Goal: Communication & Community: Answer question/provide support

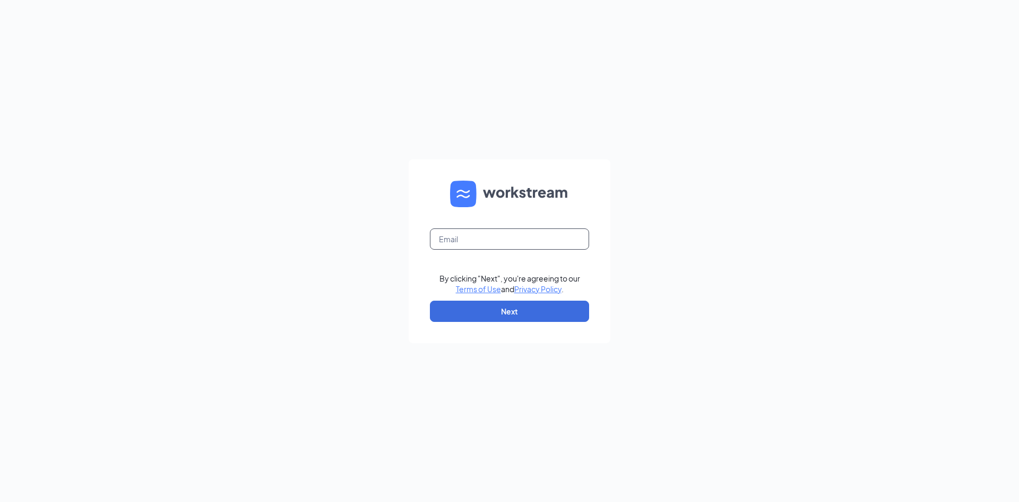
click at [548, 238] on input "text" at bounding box center [509, 238] width 159 height 21
type input "sara.harris@cfanorthport.com"
click at [536, 308] on button "Next" at bounding box center [509, 311] width 159 height 21
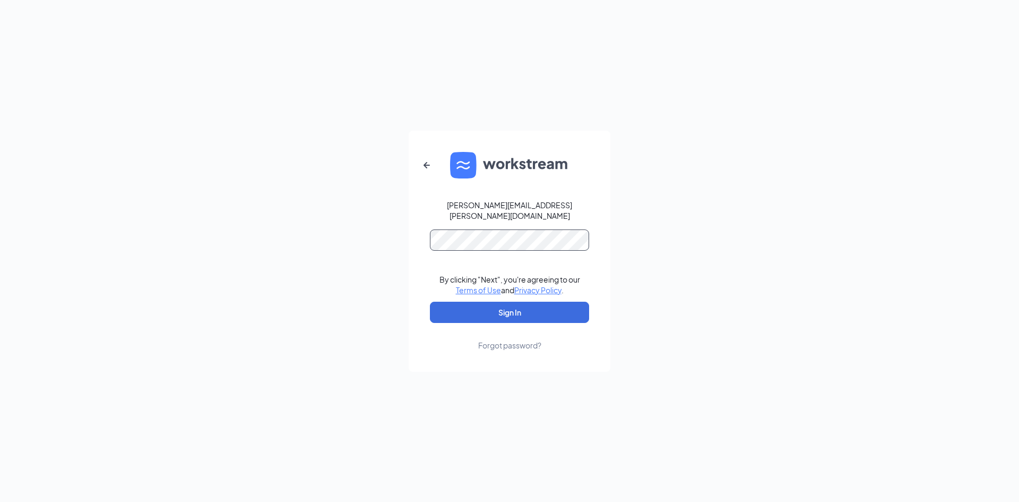
click at [430, 302] on button "Sign In" at bounding box center [509, 312] width 159 height 21
click at [536, 311] on button "Sign In" at bounding box center [509, 312] width 159 height 21
click at [425, 229] on form "sara.harris@cfanorthport.com Credential mismatches. By clicking "Next", you're …" at bounding box center [510, 251] width 202 height 241
click at [511, 305] on button "Sign In" at bounding box center [509, 312] width 159 height 21
click at [430, 302] on button "Sign In" at bounding box center [509, 312] width 159 height 21
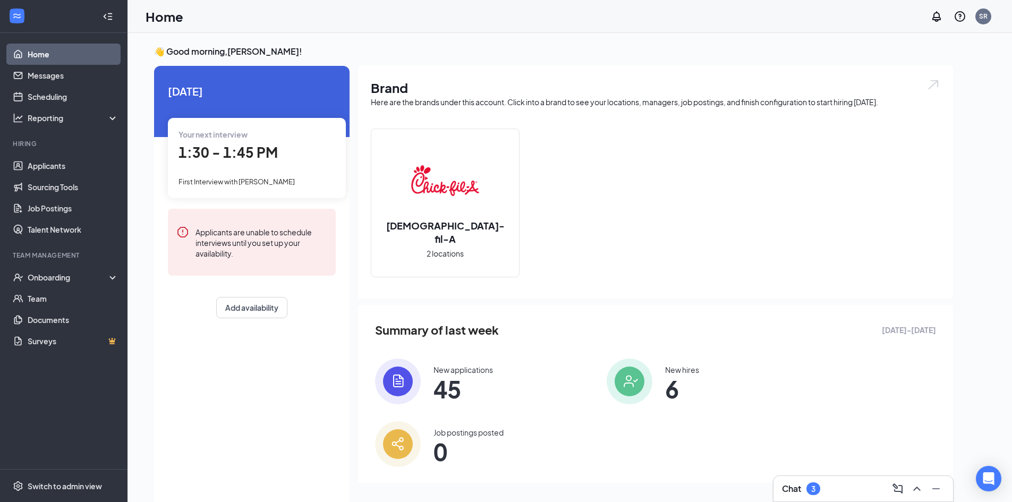
click at [845, 479] on div "Chat 3" at bounding box center [862, 488] width 179 height 25
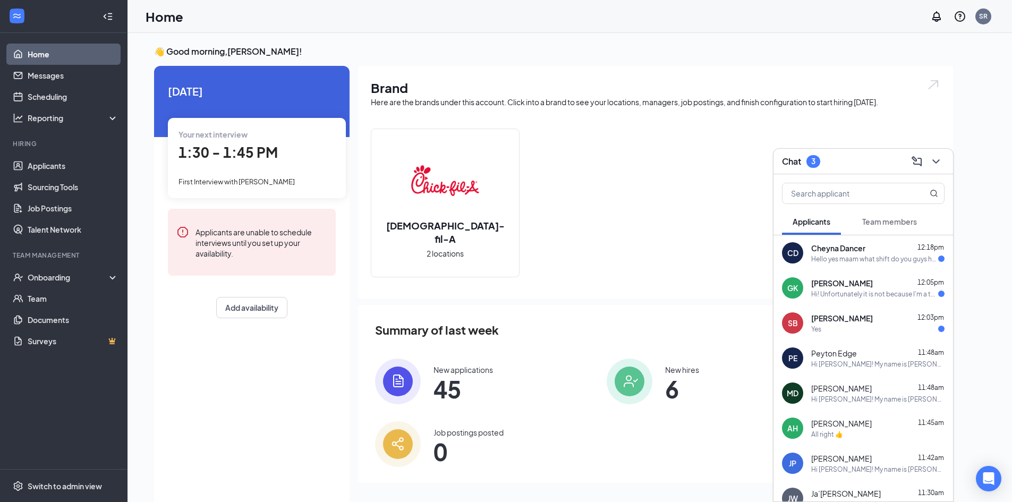
click at [861, 324] on div "Yes" at bounding box center [877, 328] width 133 height 9
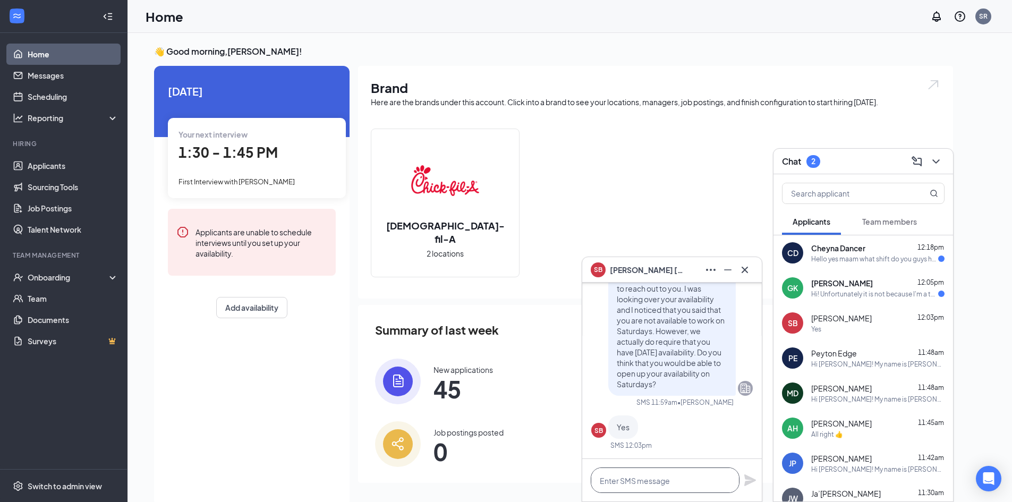
click at [655, 479] on textarea at bounding box center [664, 479] width 149 height 25
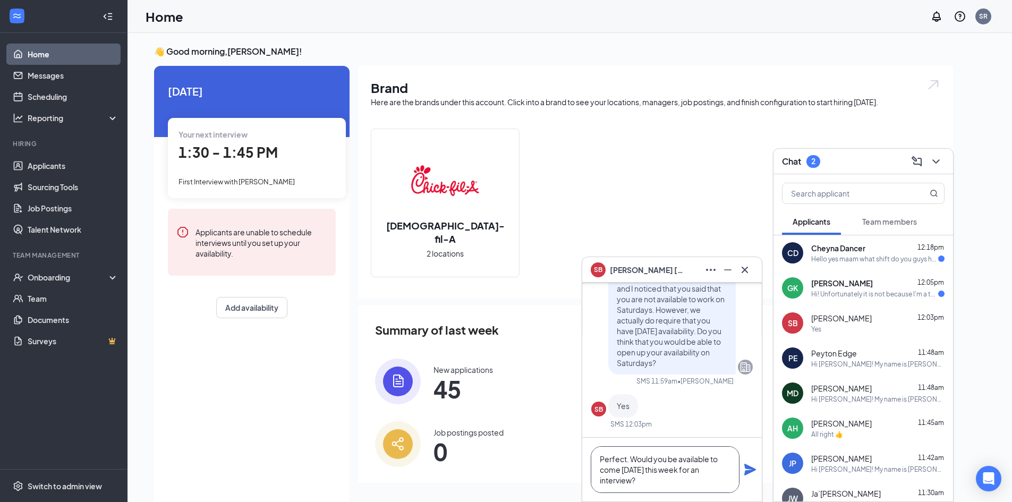
type textarea "Perfect. Would you be available to come [DATE] this week for an interview?"
click at [747, 468] on icon "Plane" at bounding box center [750, 470] width 12 height 12
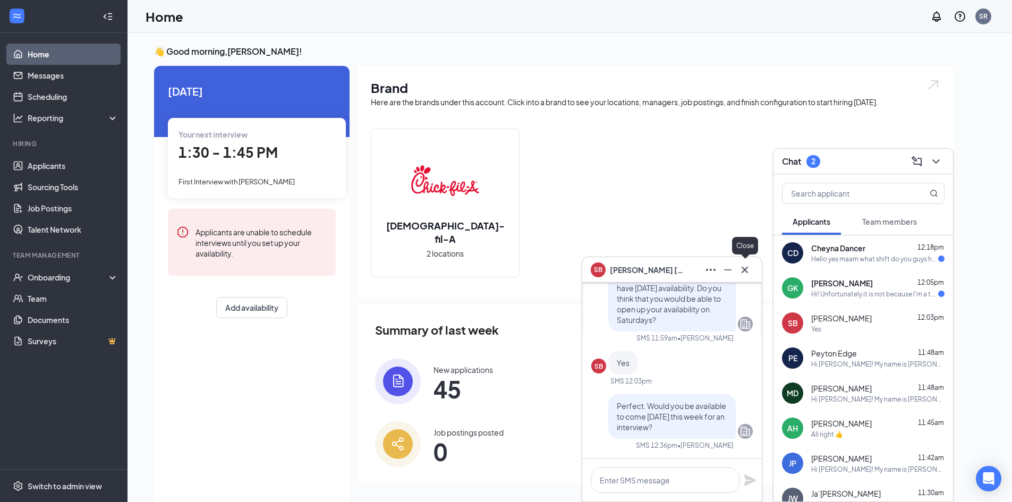
scroll to position [0, 0]
click at [749, 275] on icon "Cross" at bounding box center [744, 269] width 13 height 13
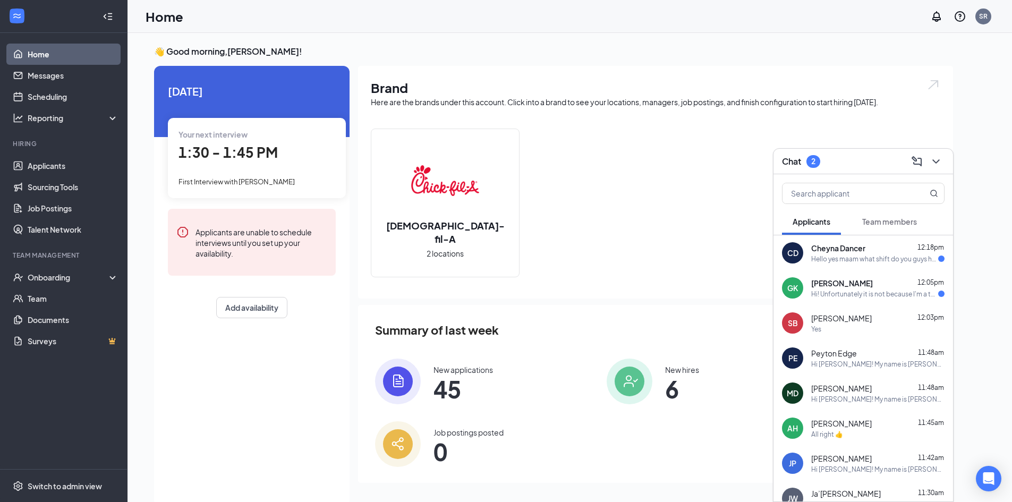
click at [825, 268] on div "CD Cheyna Dancer 12:18pm Hello yes maam what shift do you guys have available" at bounding box center [862, 252] width 179 height 35
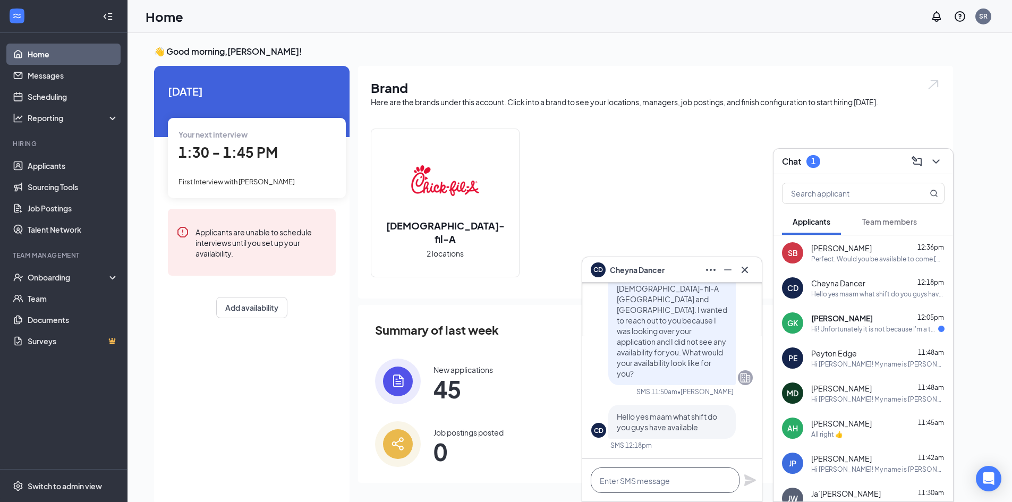
click at [646, 483] on textarea at bounding box center [664, 479] width 149 height 25
click at [826, 165] on div "Chat 1" at bounding box center [863, 161] width 162 height 16
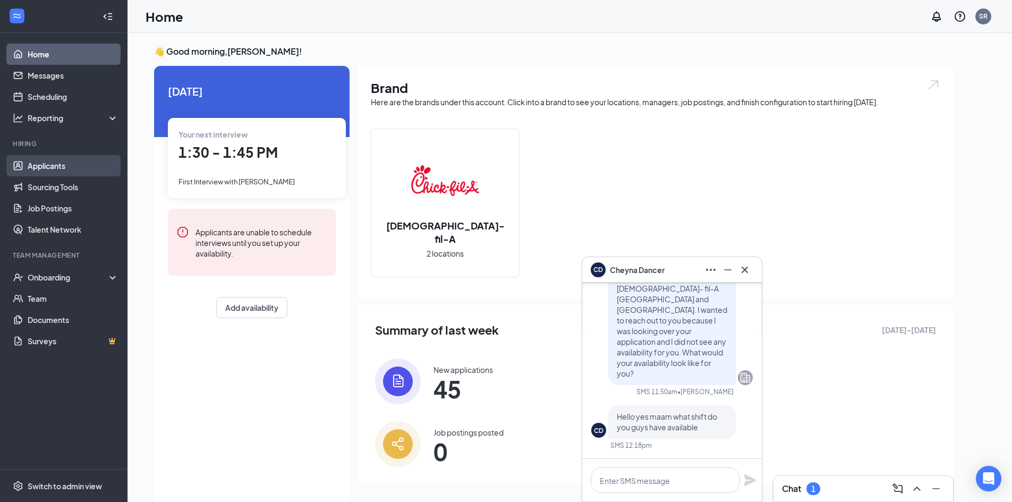
click at [44, 168] on link "Applicants" at bounding box center [73, 165] width 91 height 21
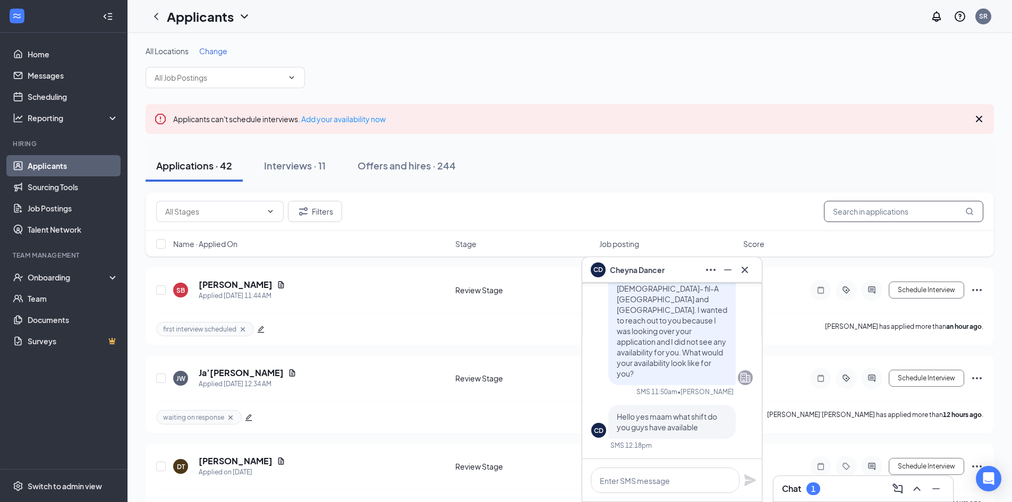
click at [856, 211] on input "text" at bounding box center [903, 211] width 159 height 21
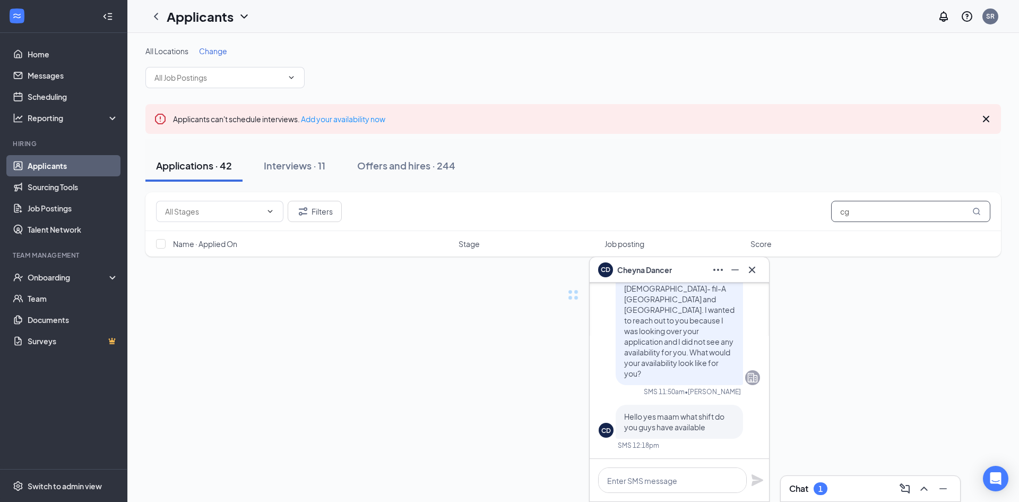
type input "c"
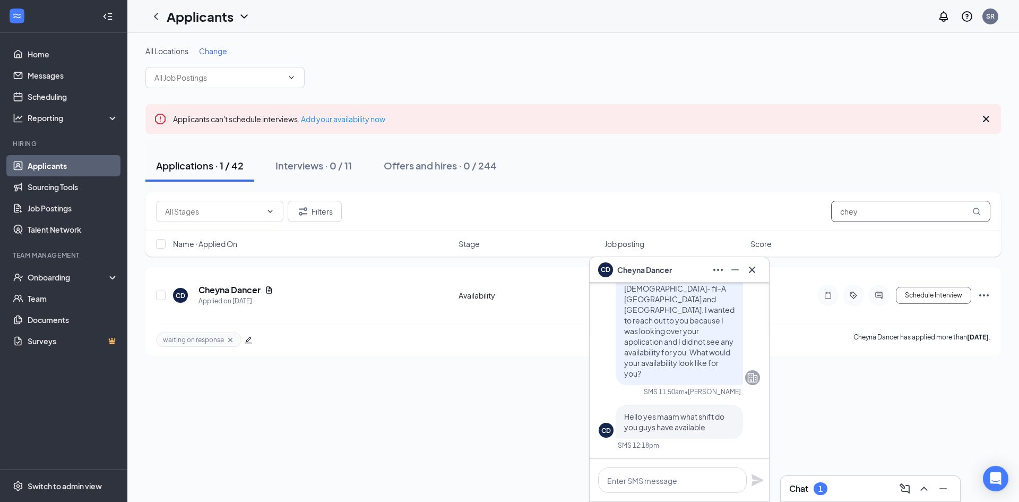
type input "chey"
click at [635, 273] on span "Cheyna Dancer" at bounding box center [645, 270] width 55 height 12
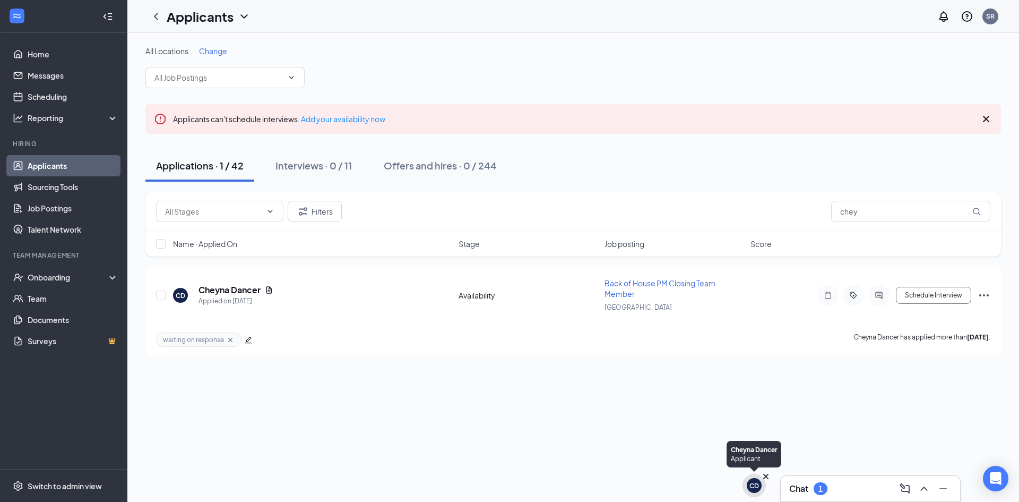
click at [752, 494] on div "CD" at bounding box center [754, 485] width 23 height 23
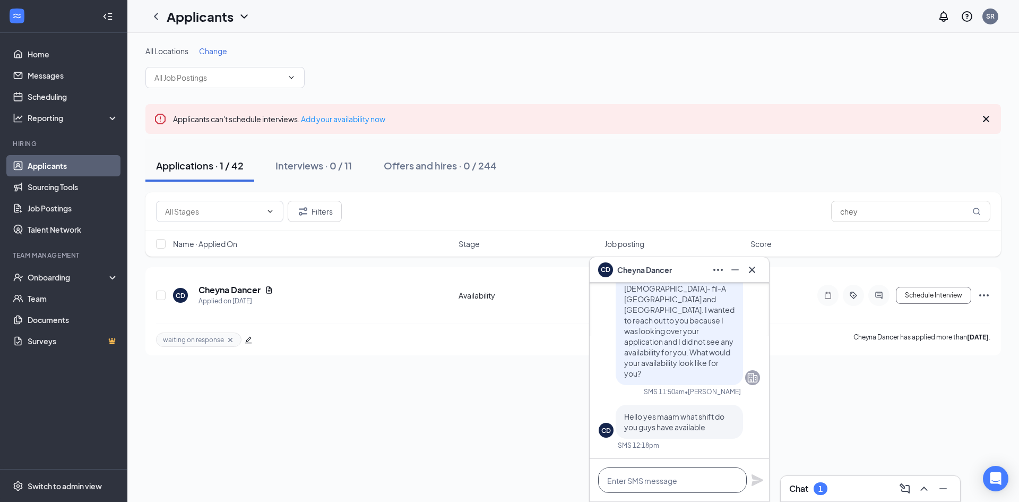
click at [679, 476] on textarea at bounding box center [672, 479] width 149 height 25
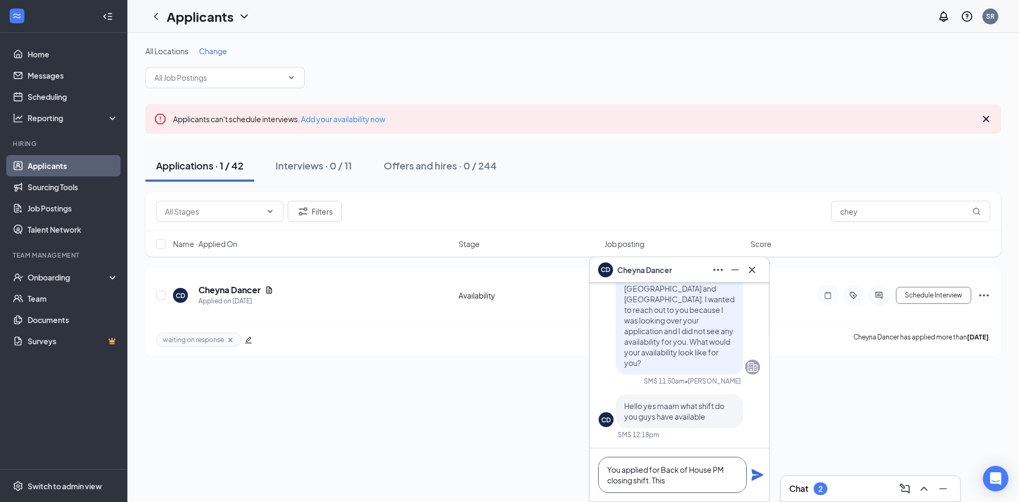
type textarea "You applied for Back of House PM closing shift. This"
click at [654, 273] on span "Cheyna Dancer" at bounding box center [645, 270] width 55 height 12
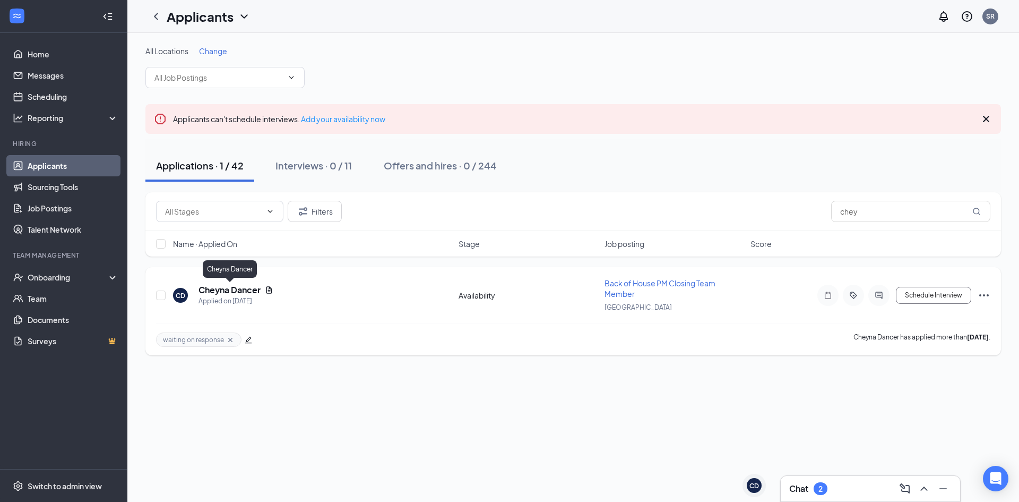
click at [217, 290] on h5 "Cheyna Dancer" at bounding box center [230, 290] width 62 height 12
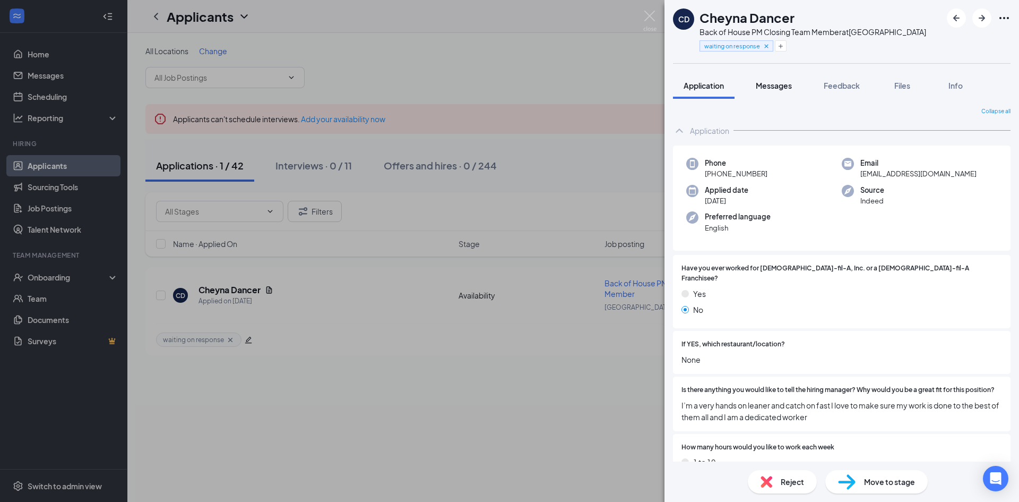
click at [767, 81] on span "Messages" at bounding box center [774, 86] width 36 height 10
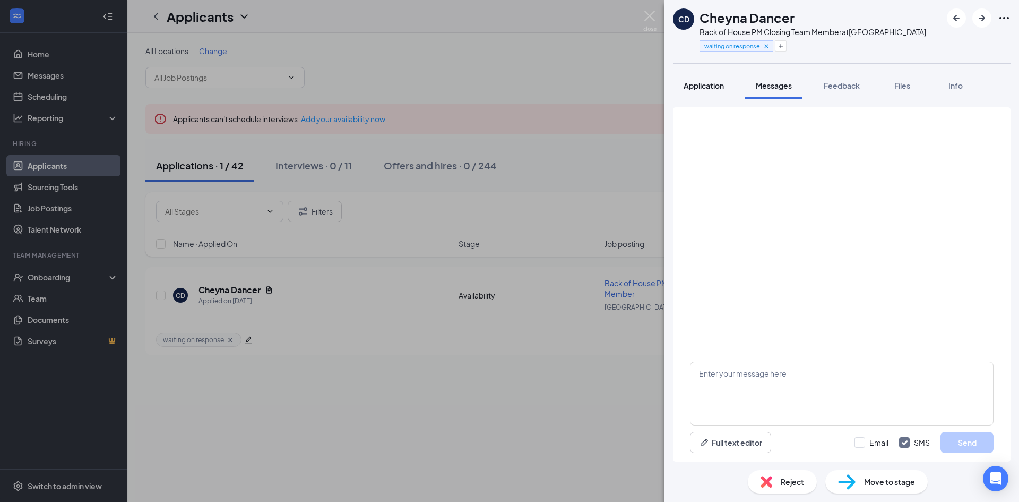
click at [731, 84] on button "Application" at bounding box center [704, 85] width 62 height 27
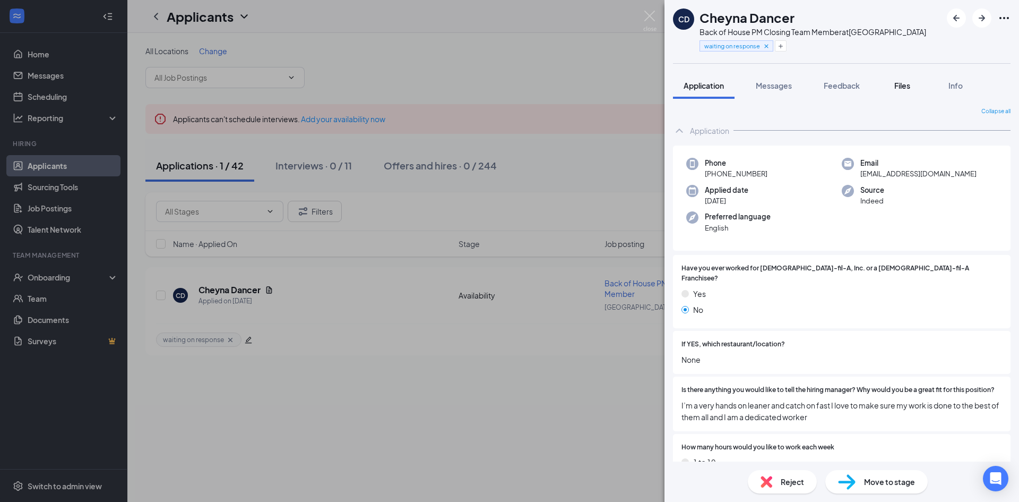
click at [896, 85] on span "Files" at bounding box center [903, 86] width 16 height 10
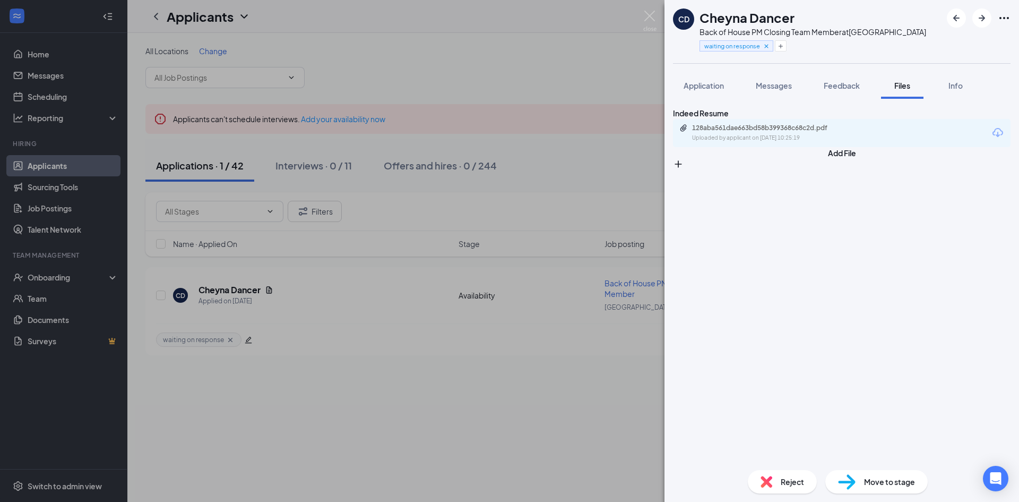
click at [798, 142] on div "Uploaded by applicant on [DATE] 10:25:19" at bounding box center [771, 138] width 159 height 8
click at [779, 76] on button "Messages" at bounding box center [773, 85] width 57 height 27
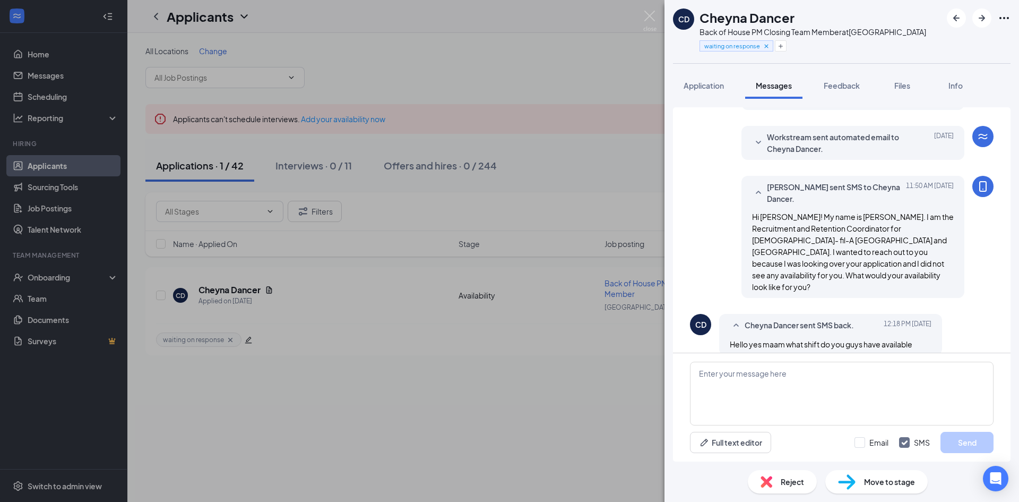
scroll to position [169, 0]
click at [657, 18] on div "CD Cheyna Dancer Back of House PM Closing Team Member at [GEOGRAPHIC_DATA] wait…" at bounding box center [509, 251] width 1019 height 502
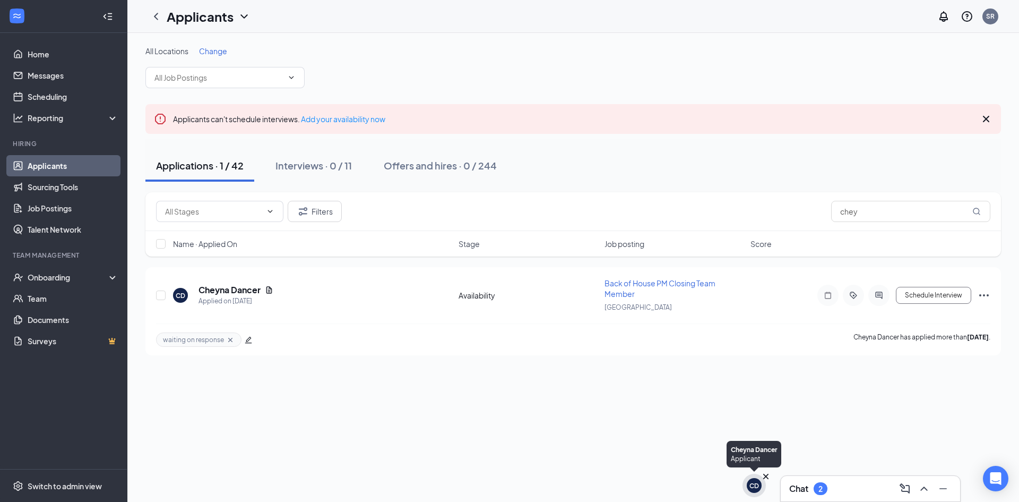
click at [748, 488] on div "CD" at bounding box center [754, 485] width 15 height 15
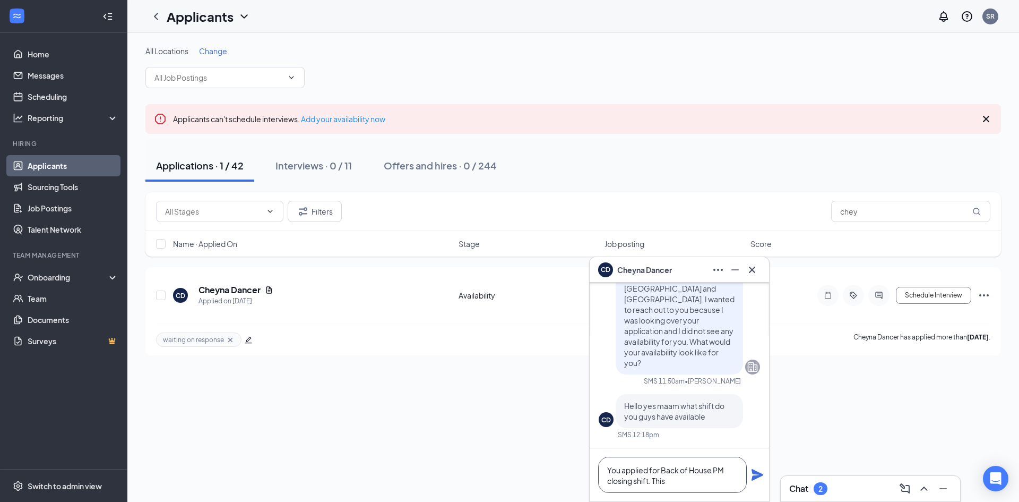
click at [716, 487] on textarea "You applied for Back of House PM closing shift. This" at bounding box center [672, 475] width 149 height 36
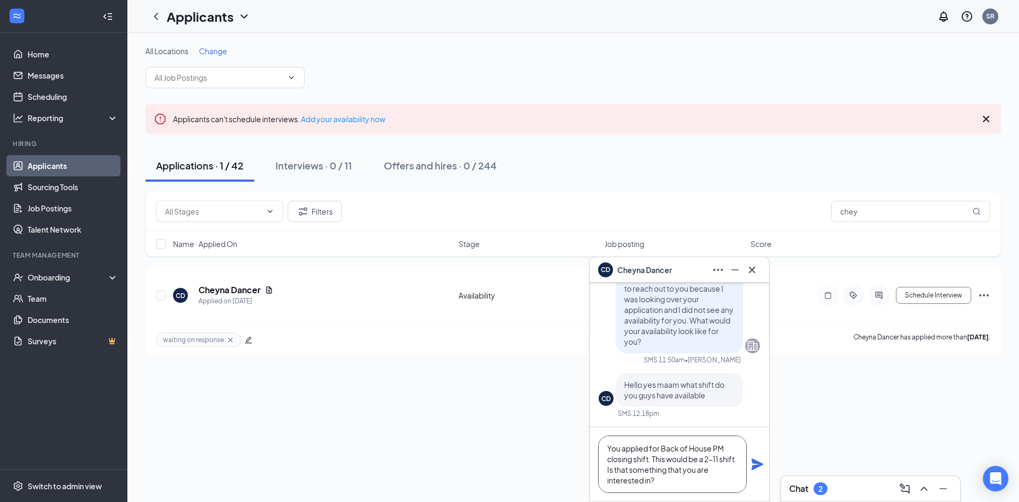
click at [712, 459] on textarea "You applied for Back of House PM closing shift. This would be a 2-11 shift. Is …" at bounding box center [672, 463] width 149 height 57
click at [736, 462] on textarea "You applied for Back of House PM closing shift. This would be a 2pm-11 shift. I…" at bounding box center [672, 463] width 149 height 57
click at [707, 456] on textarea "You applied for Back of House PM closing shift. This would be a 2pm-11pm shift.…" at bounding box center [672, 463] width 149 height 57
type textarea "You applied for Back of House PM closing shift. This would be a 2pm-11pm shift.…"
click at [757, 461] on icon "Plane" at bounding box center [758, 464] width 12 height 12
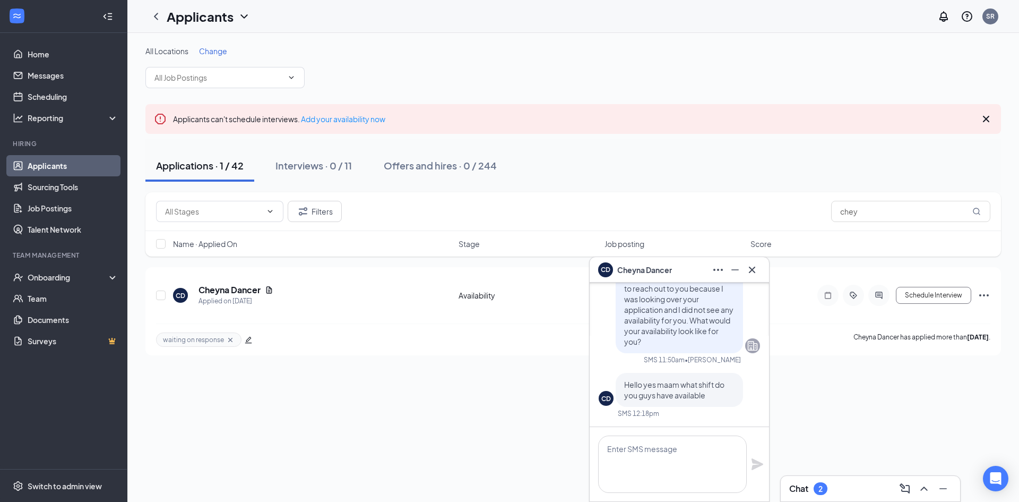
scroll to position [0, 0]
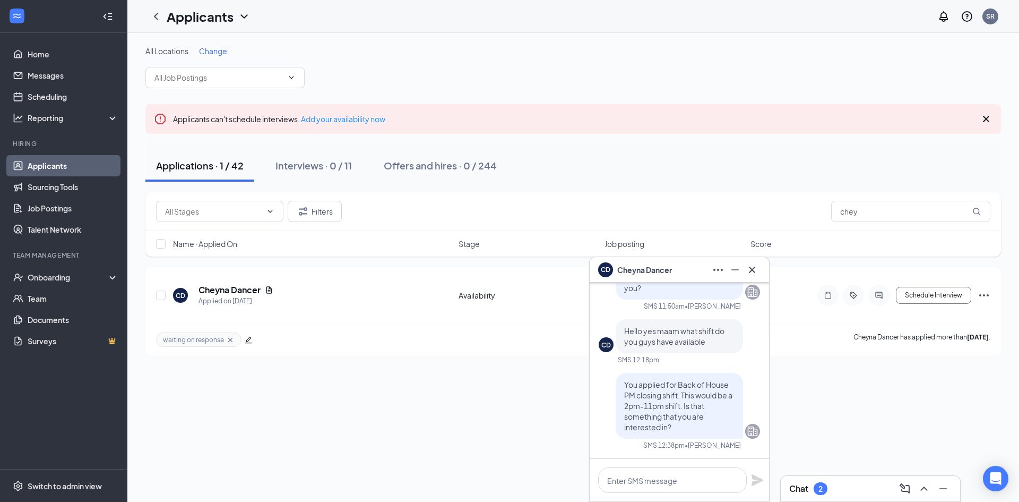
click at [860, 485] on div "Chat 2" at bounding box center [871, 488] width 162 height 17
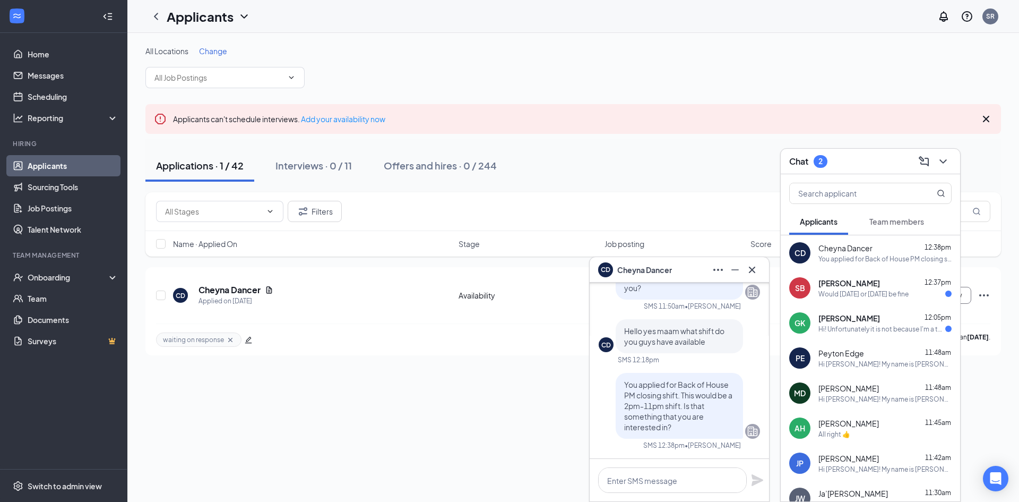
click at [881, 301] on div "SB [PERSON_NAME] 12:37pm Would [DATE] or [DATE] be fine" at bounding box center [870, 287] width 179 height 35
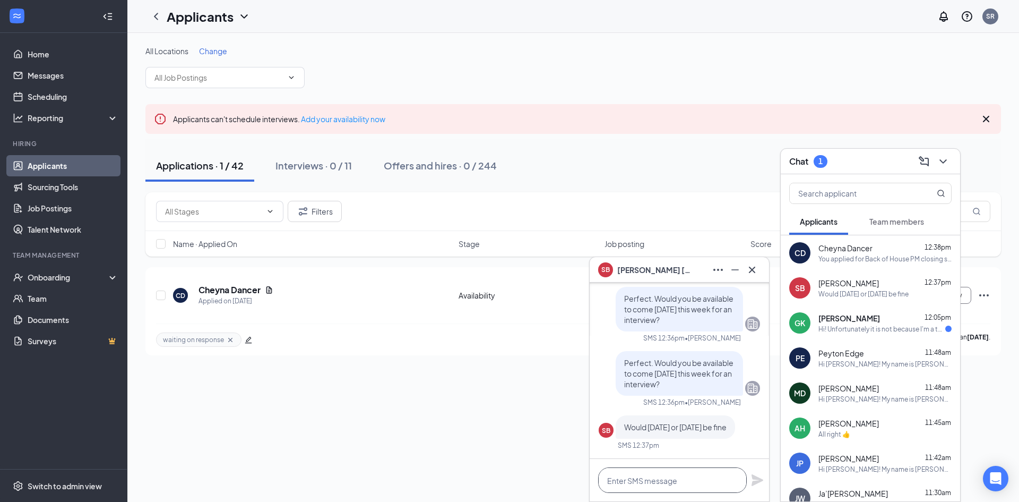
click at [680, 479] on textarea at bounding box center [672, 479] width 149 height 25
type textarea "I"
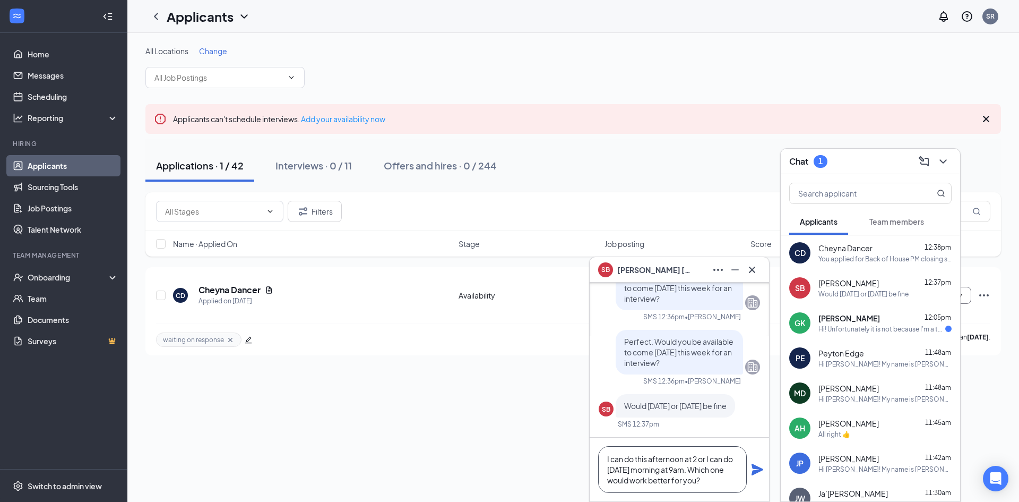
type textarea "I can do this afternoon at 2 or I can do [DATE] morning at 9am. Which one would…"
click at [753, 471] on icon "Plane" at bounding box center [758, 470] width 12 height 12
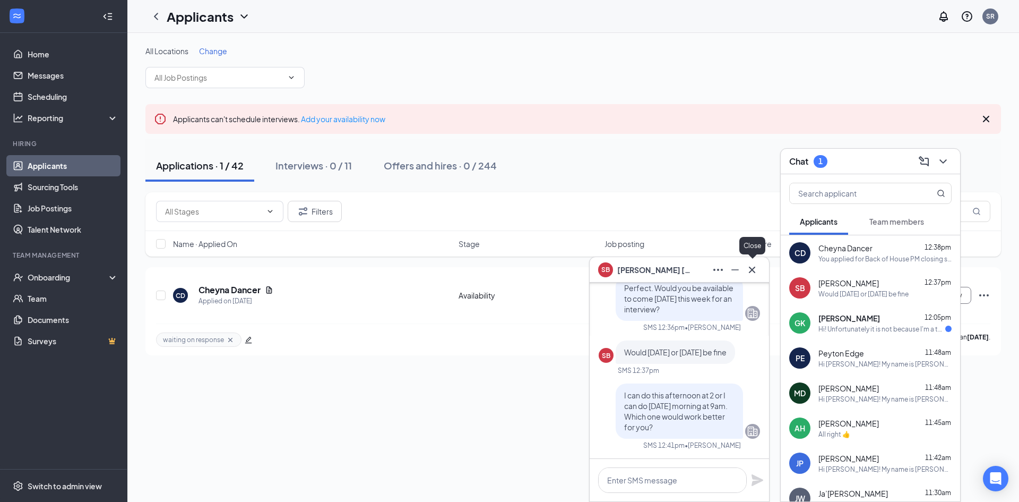
scroll to position [0, 0]
click at [751, 265] on icon "Cross" at bounding box center [752, 269] width 13 height 13
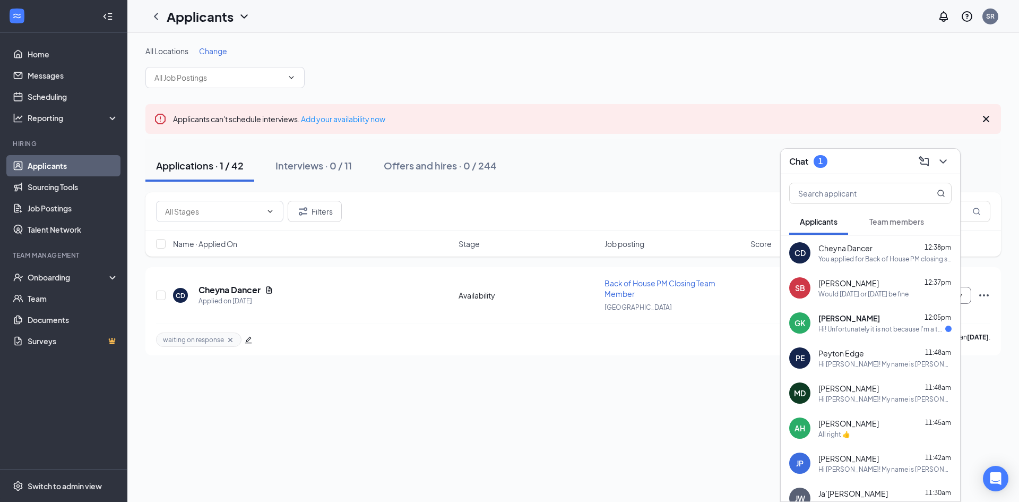
click at [877, 322] on span "[PERSON_NAME]" at bounding box center [850, 318] width 62 height 11
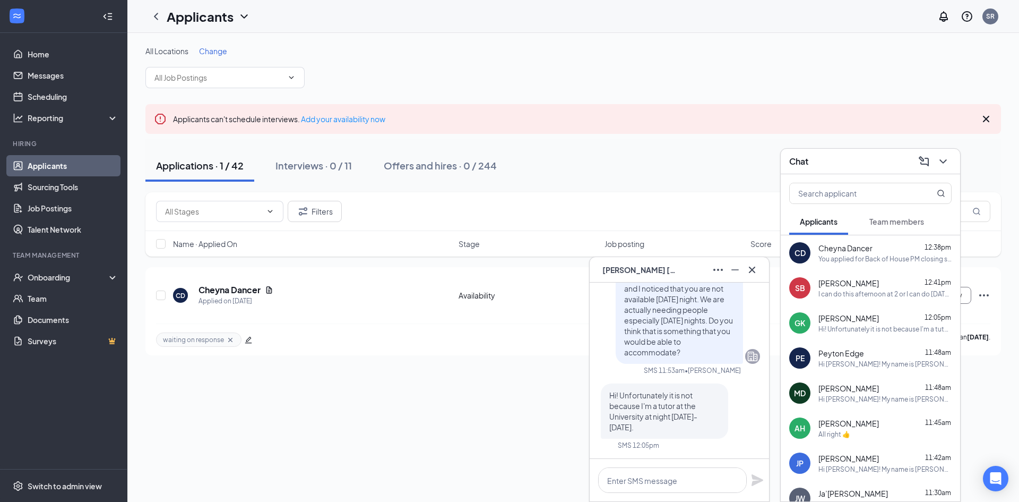
click at [821, 165] on div "Chat" at bounding box center [871, 161] width 162 height 16
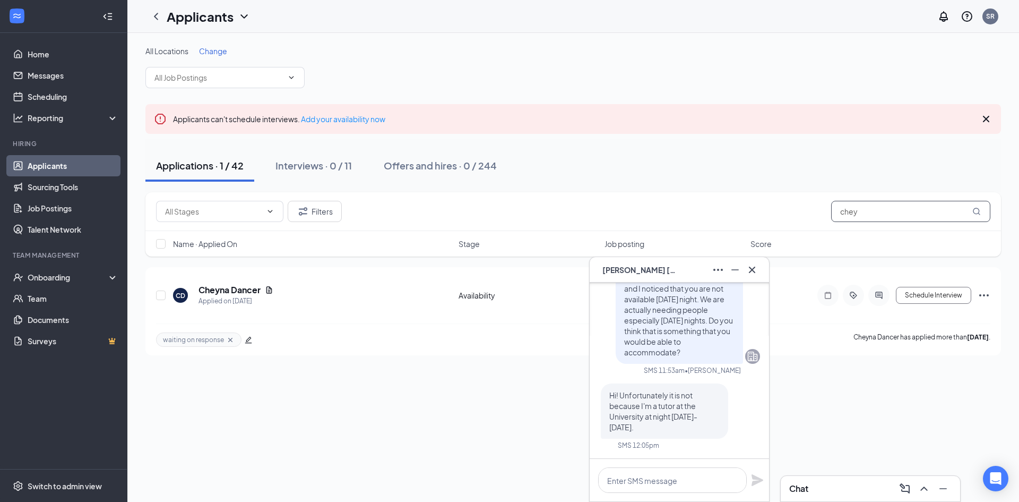
click at [859, 214] on input "chey" at bounding box center [911, 211] width 159 height 21
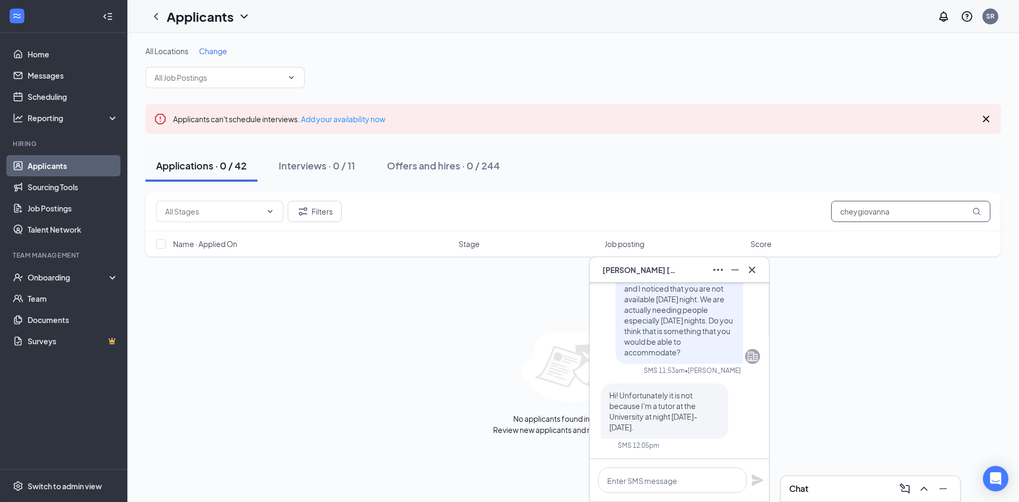
drag, startPoint x: 859, startPoint y: 214, endPoint x: 833, endPoint y: 217, distance: 25.7
click at [833, 217] on input "cheygiovanna" at bounding box center [911, 211] width 159 height 21
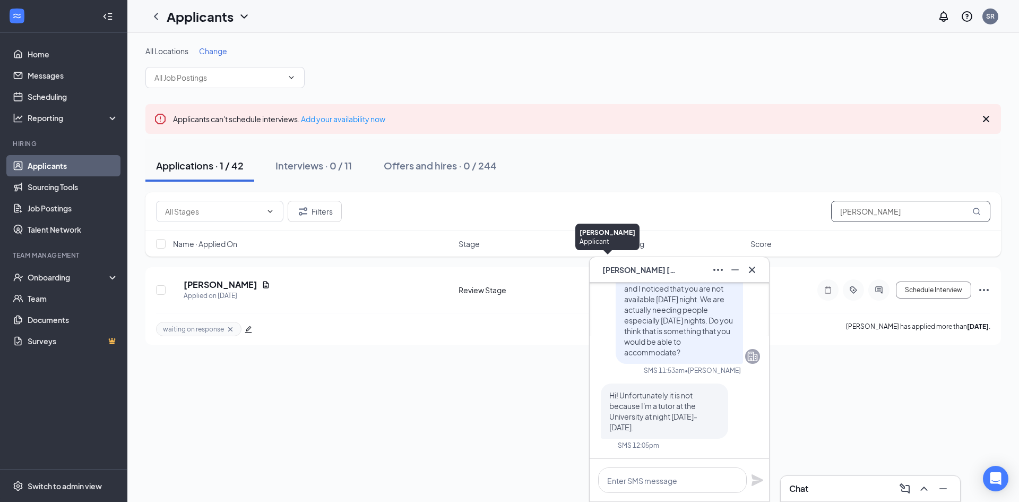
type input "[PERSON_NAME]"
click at [603, 265] on div "GK" at bounding box center [598, 260] width 8 height 8
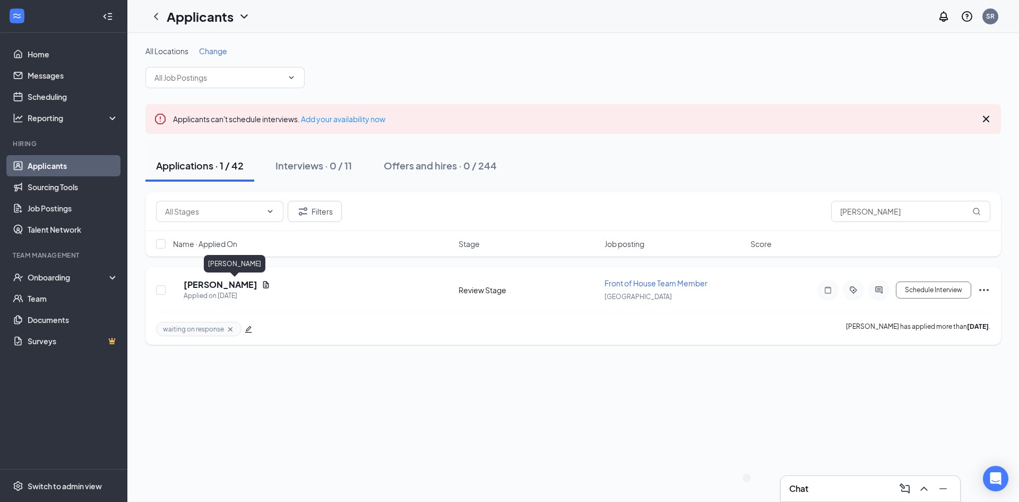
click at [230, 287] on h5 "[PERSON_NAME]" at bounding box center [221, 285] width 74 height 12
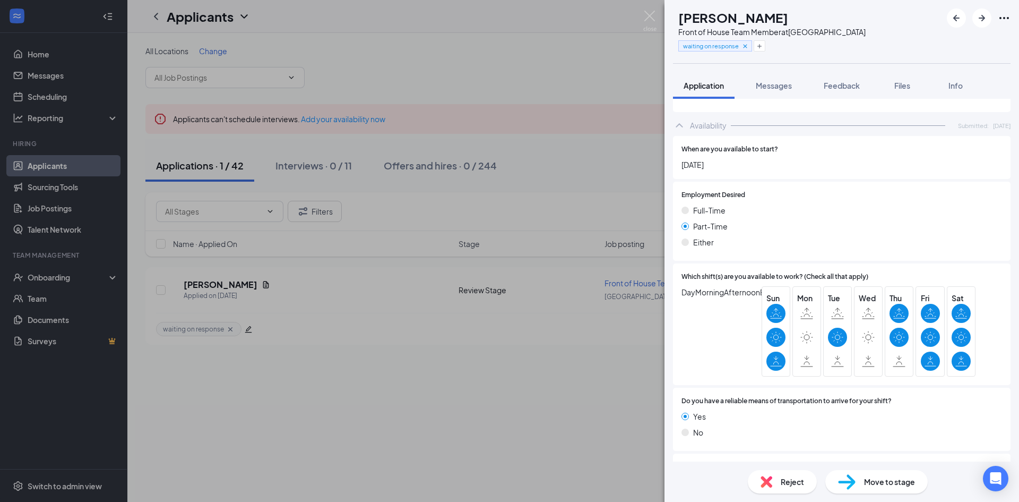
scroll to position [738, 0]
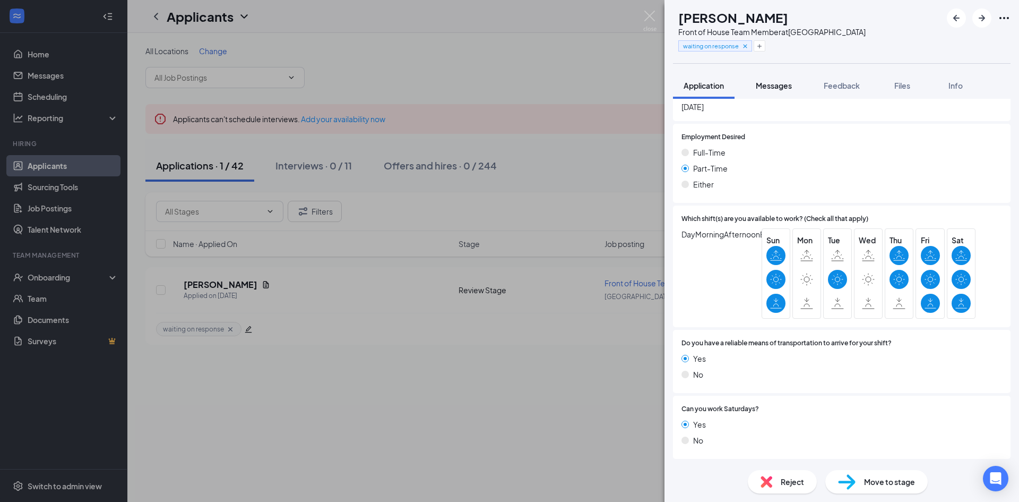
click at [765, 91] on button "Messages" at bounding box center [773, 85] width 57 height 27
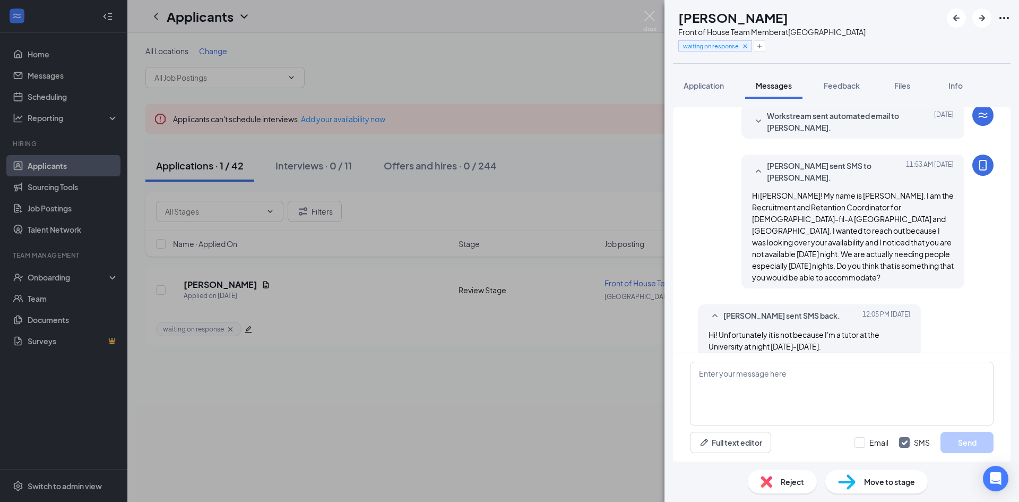
scroll to position [173, 0]
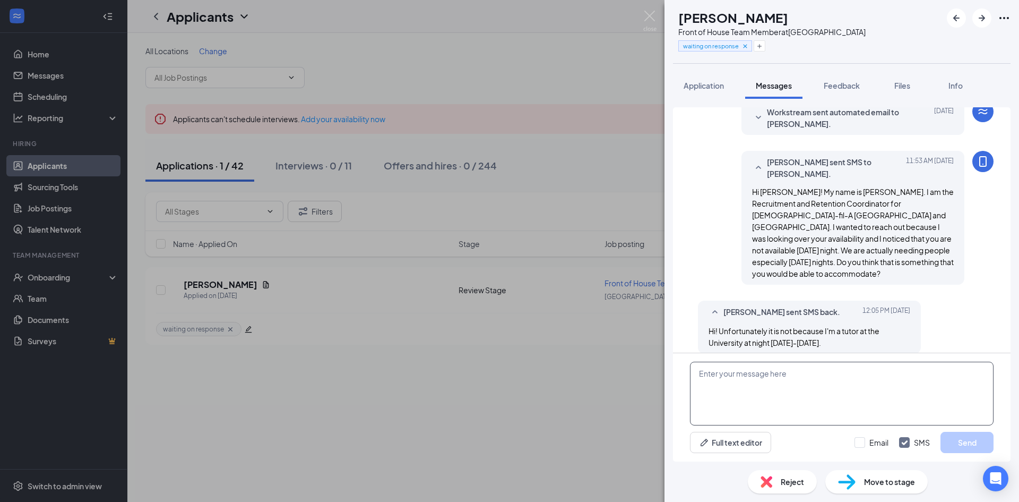
click at [764, 383] on textarea at bounding box center [842, 394] width 304 height 64
type textarea "Okay. Would you be available to work on those mornings?"
click at [653, 17] on img at bounding box center [650, 21] width 13 height 21
